Goal: Information Seeking & Learning: Learn about a topic

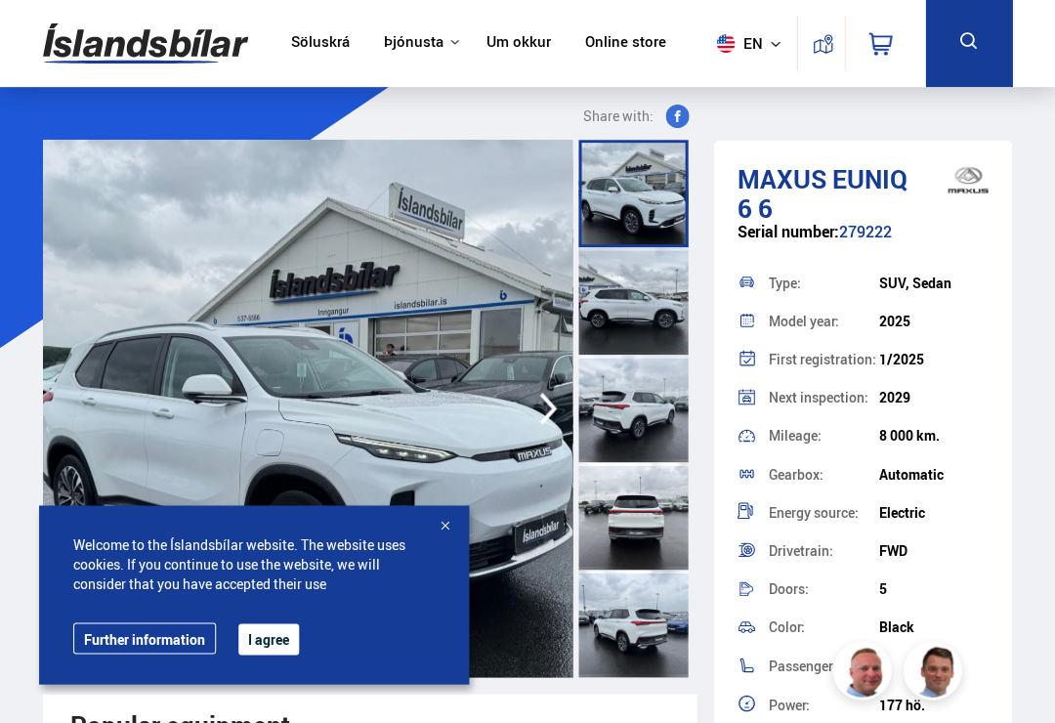
click at [286, 638] on button "I agree" at bounding box center [268, 638] width 61 height 31
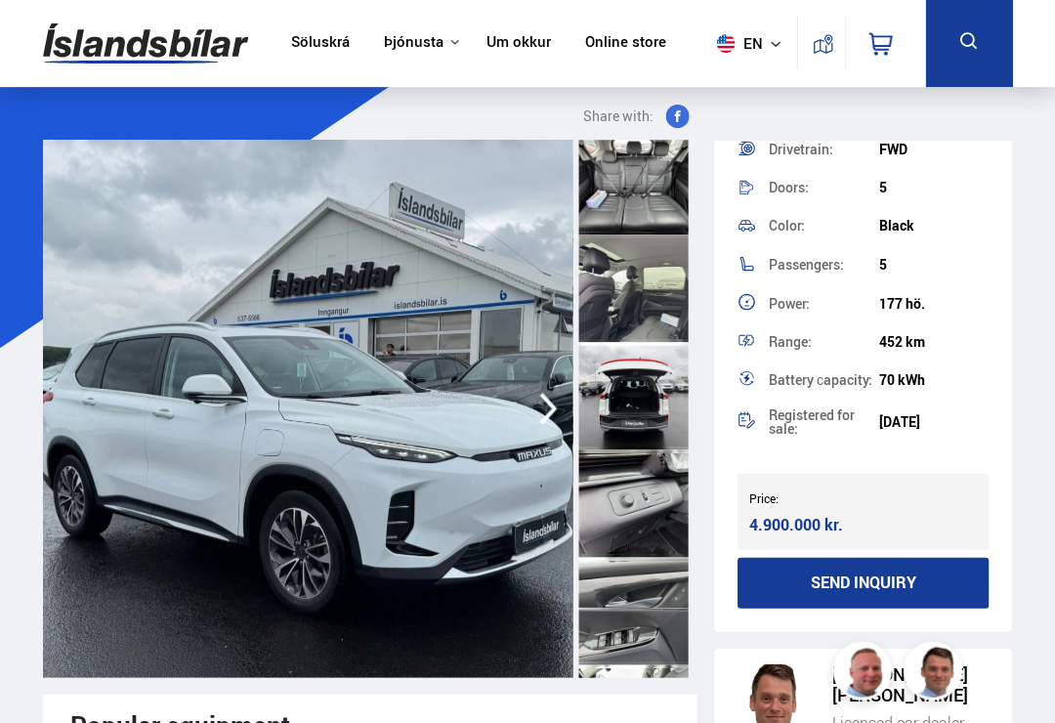
scroll to position [1842, 0]
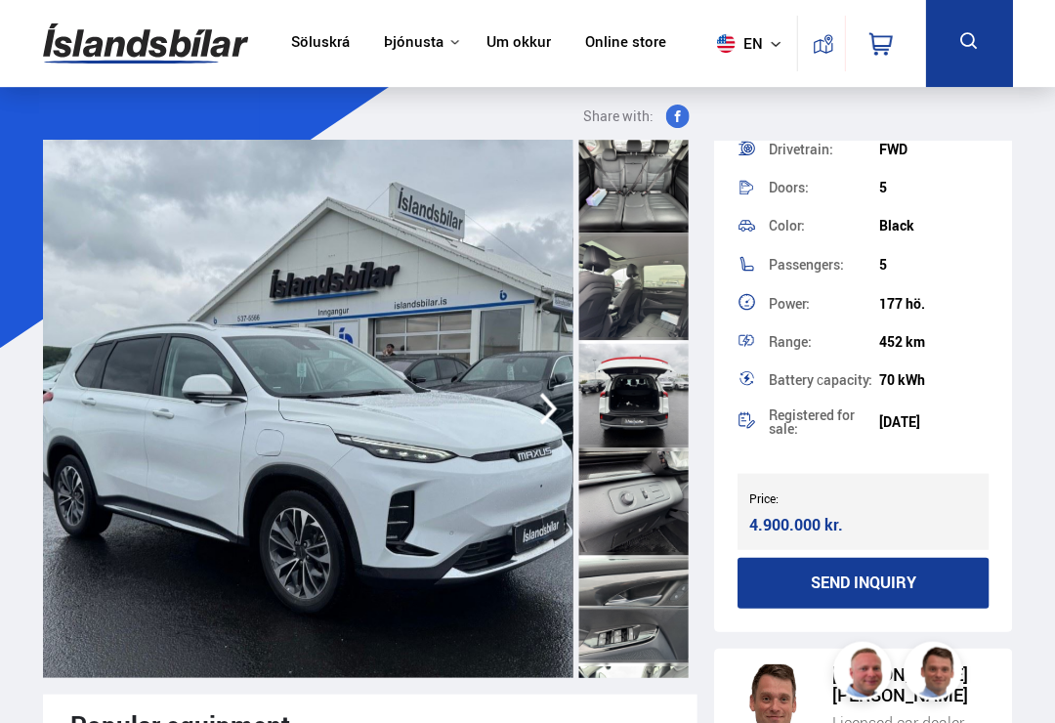
click at [650, 410] on div at bounding box center [633, 393] width 109 height 107
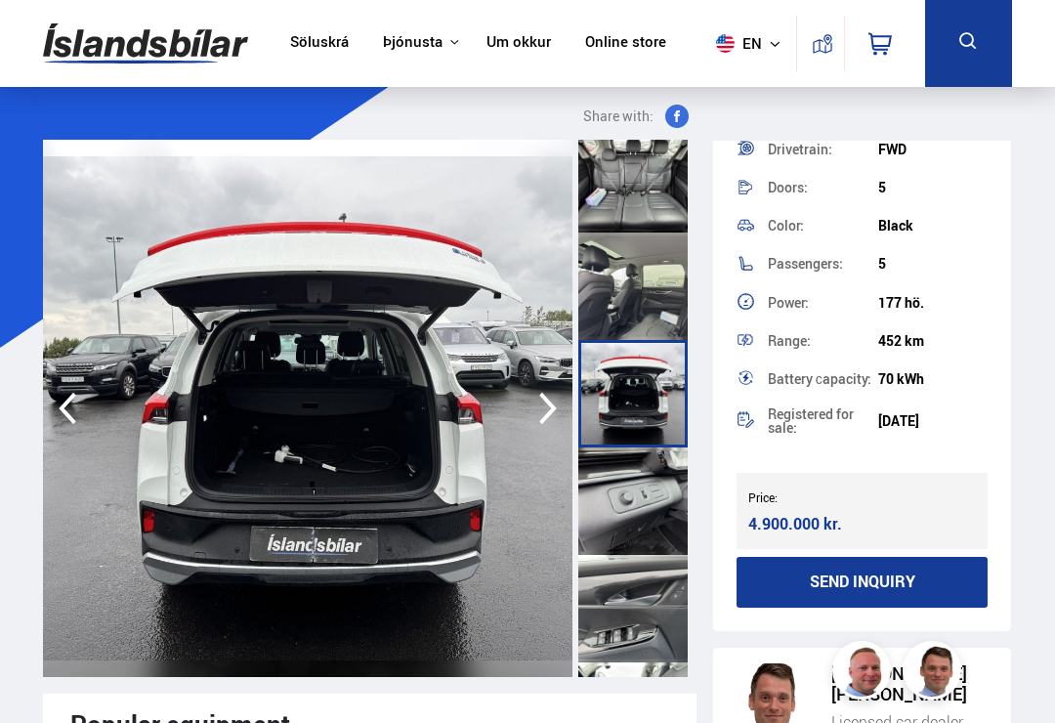
click at [323, 45] on link "Söluskrá" at bounding box center [319, 43] width 59 height 21
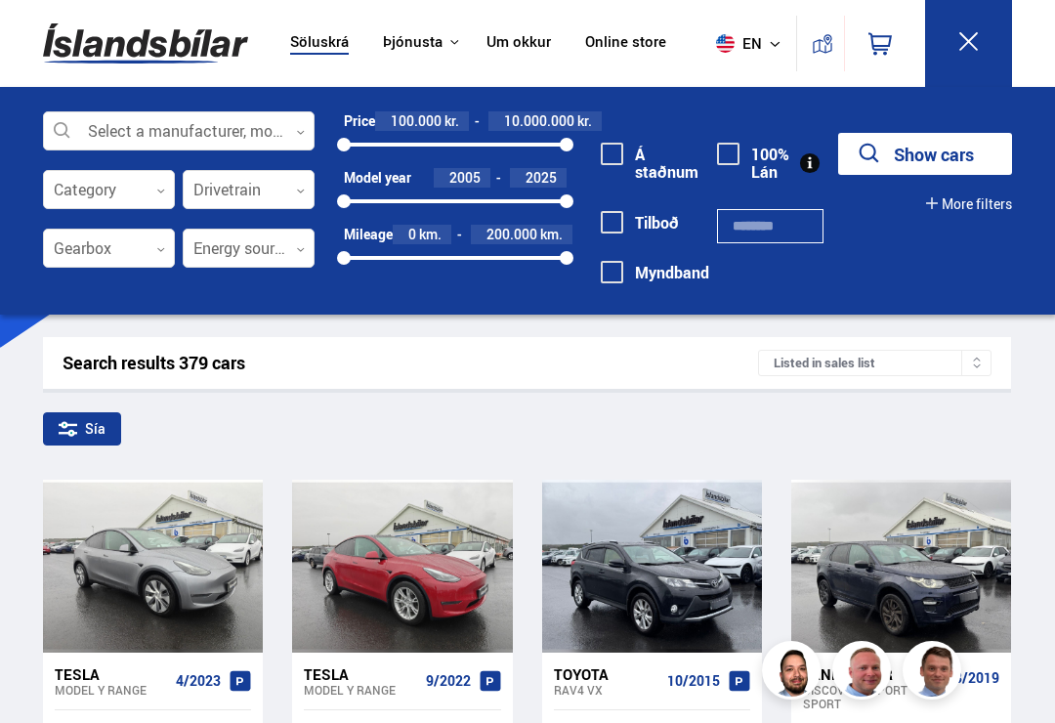
click at [298, 133] on icon at bounding box center [300, 132] width 9 height 9
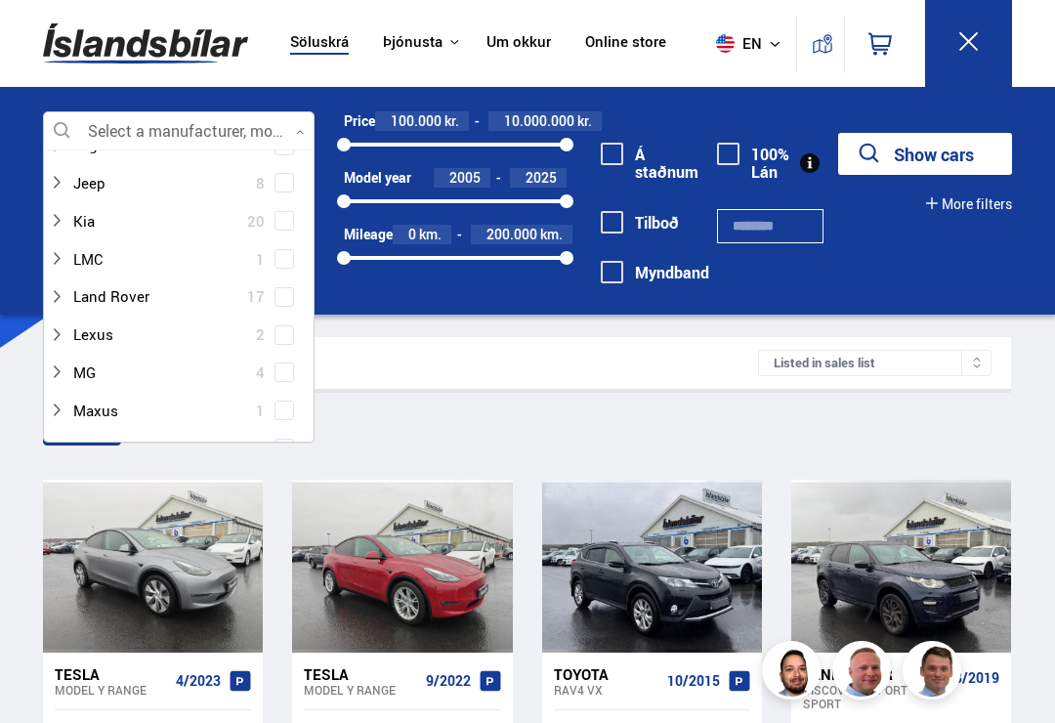
scroll to position [679, 0]
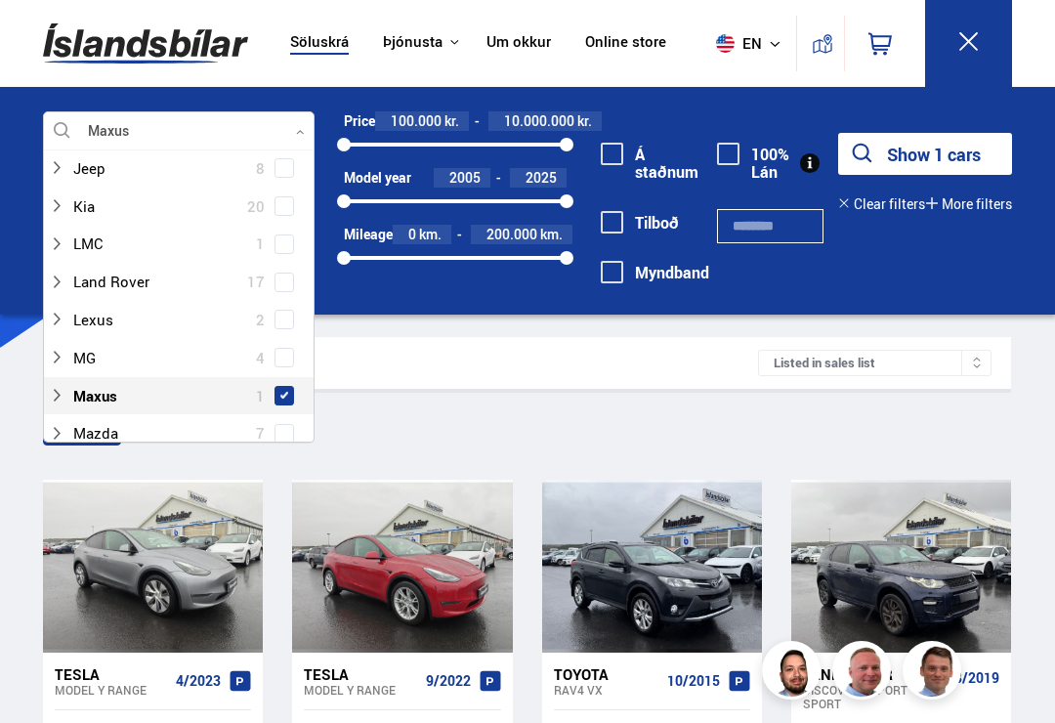
click at [965, 164] on button "Show 1 cars" at bounding box center [925, 154] width 174 height 42
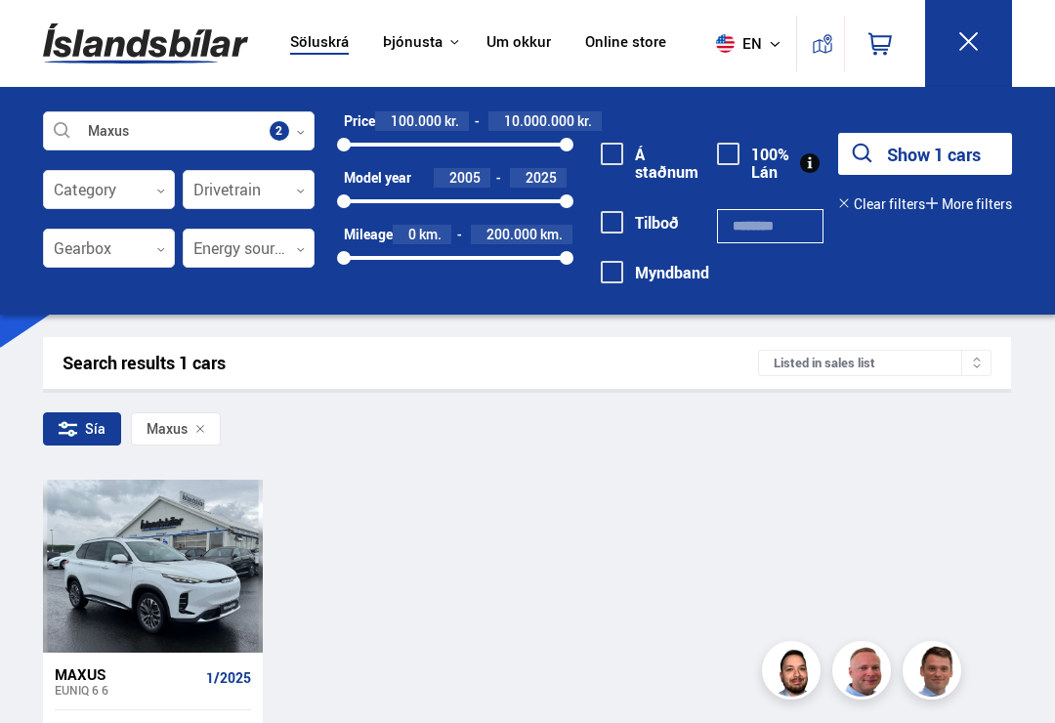
click at [304, 130] on icon at bounding box center [300, 132] width 9 height 9
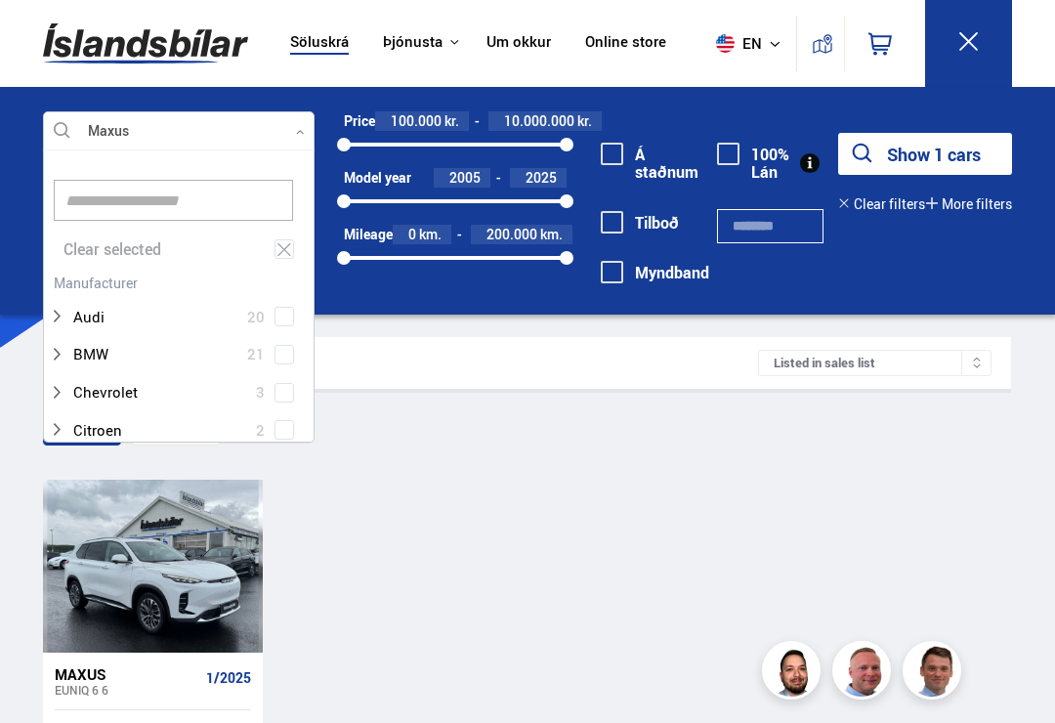
scroll to position [291, 270]
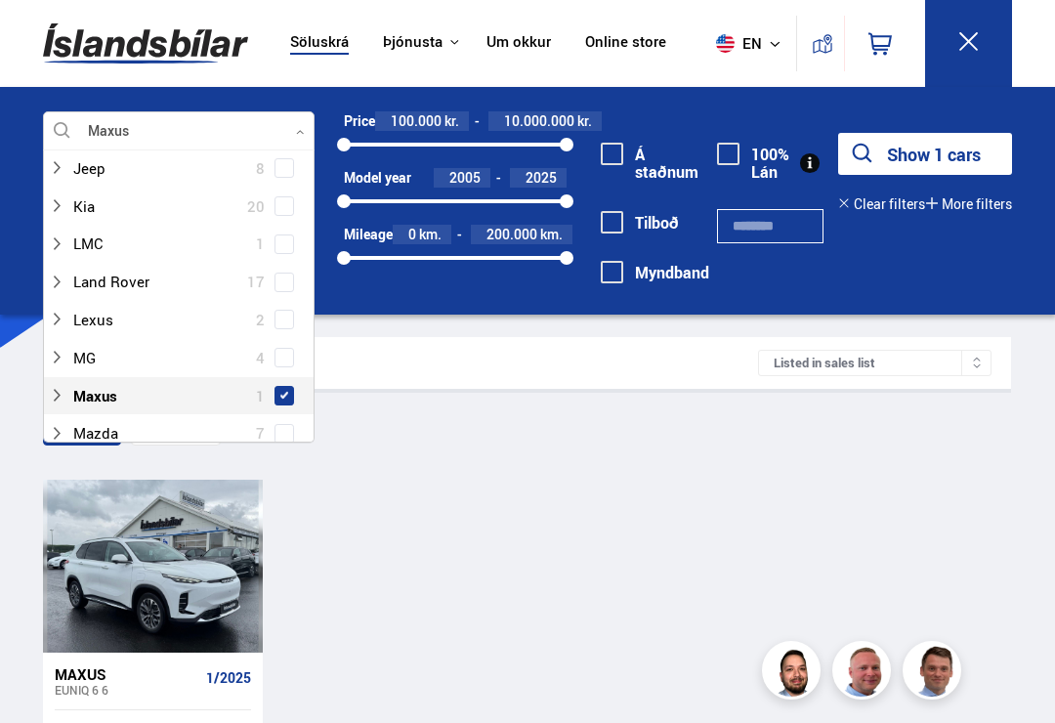
click at [291, 348] on span at bounding box center [285, 358] width 20 height 20
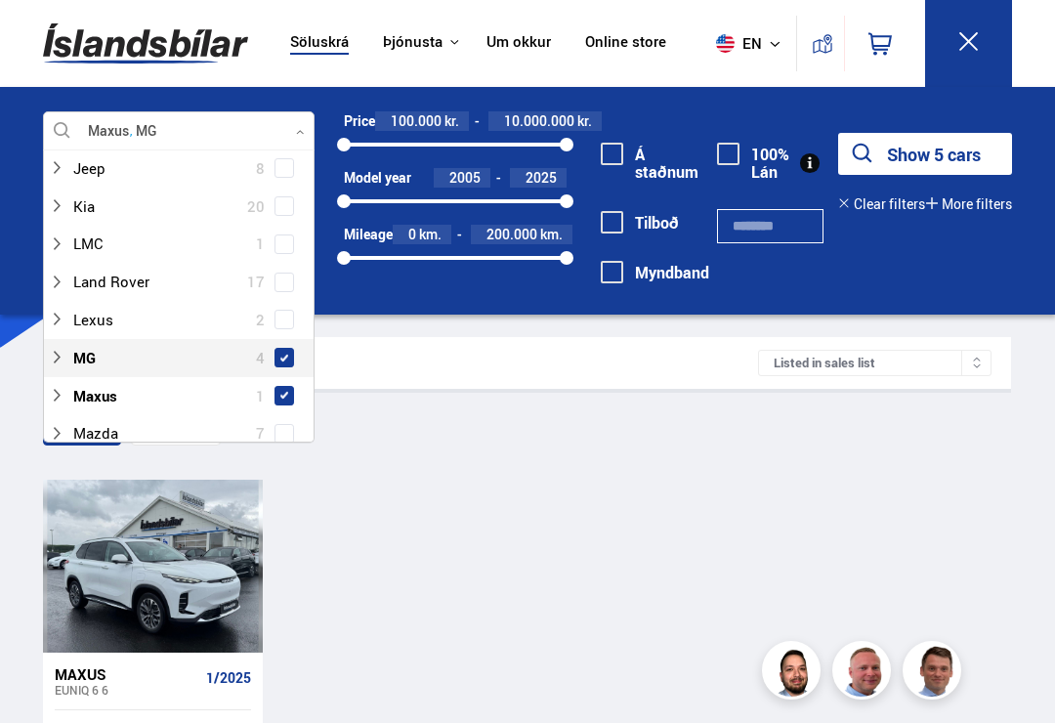
click at [291, 386] on span at bounding box center [285, 396] width 20 height 20
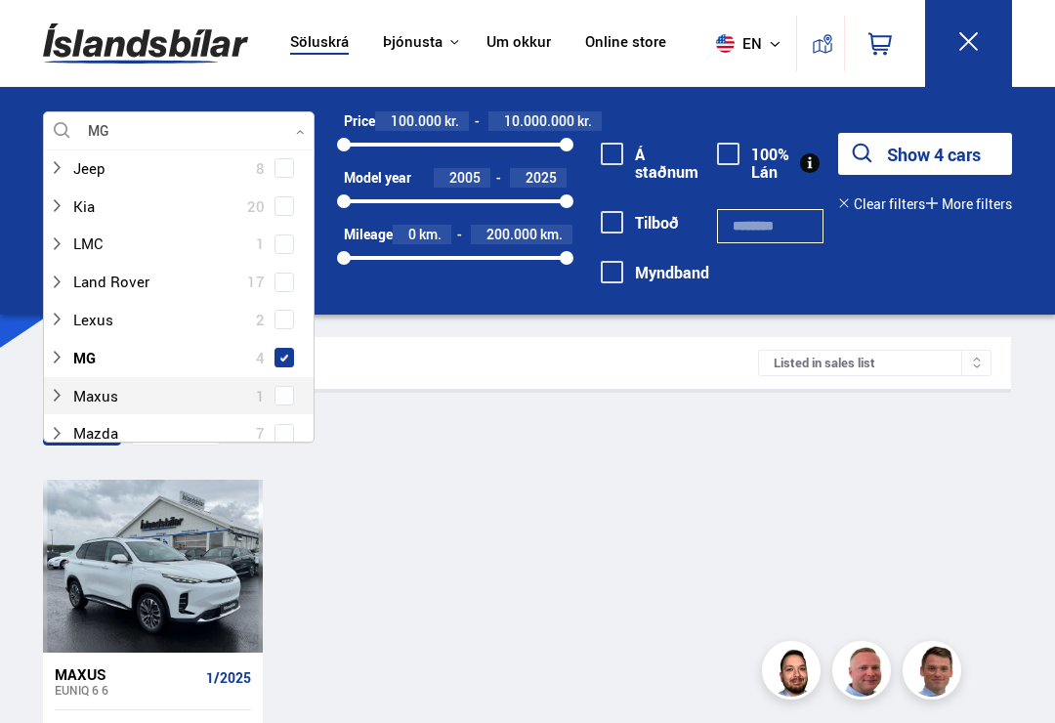
click at [967, 162] on button "Show 4 cars" at bounding box center [925, 154] width 174 height 42
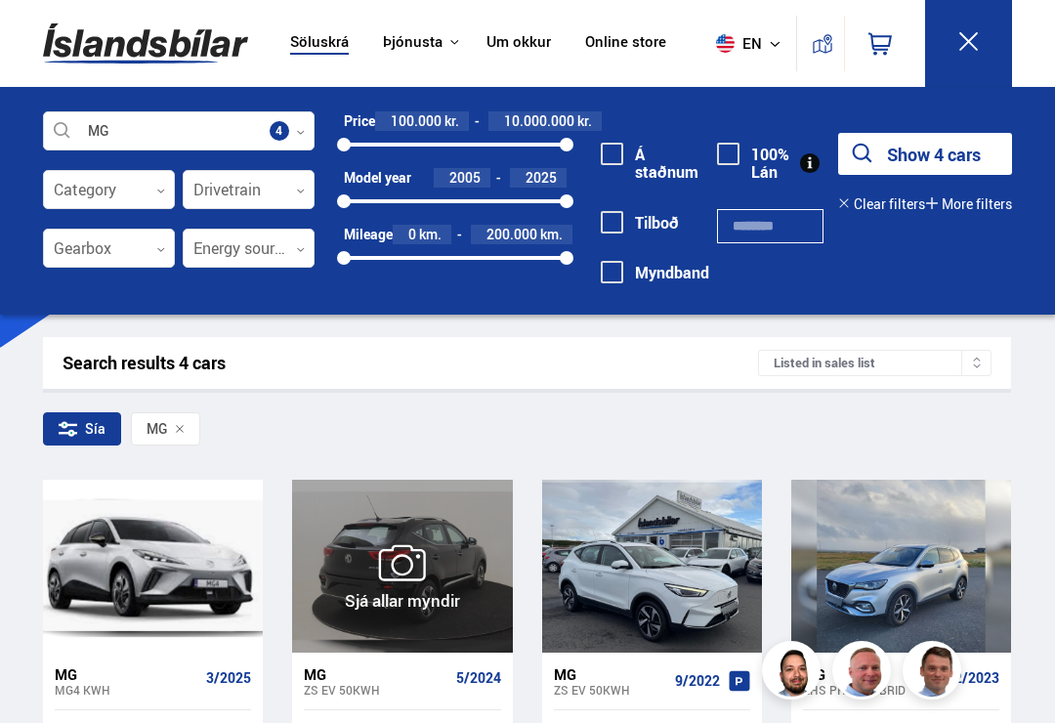
click at [493, 526] on div at bounding box center [491, 566] width 44 height 173
